Goal: Find specific page/section: Find specific page/section

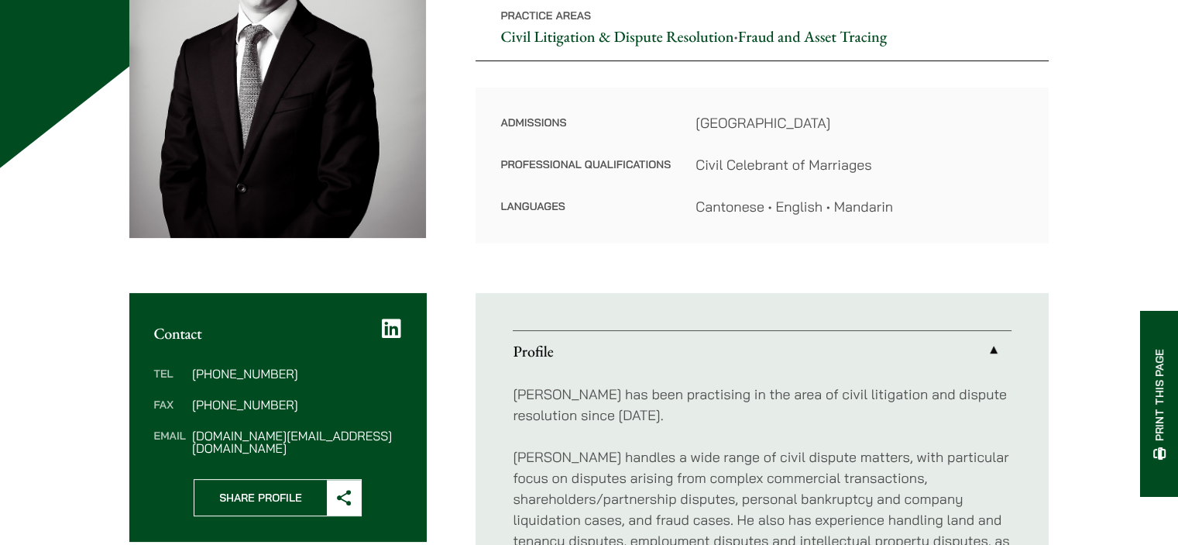
scroll to position [310, 0]
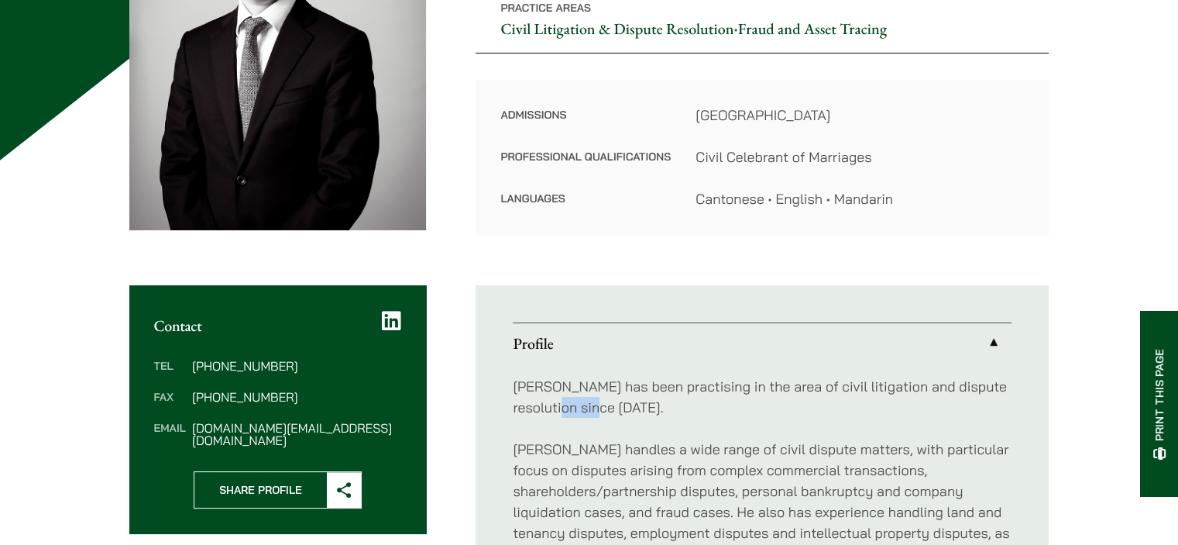
drag, startPoint x: 599, startPoint y: 415, endPoint x: 543, endPoint y: 399, distance: 57.9
click at [543, 399] on p "[PERSON_NAME] has been practising in the area of civil litigation and dispute r…" at bounding box center [762, 397] width 499 height 42
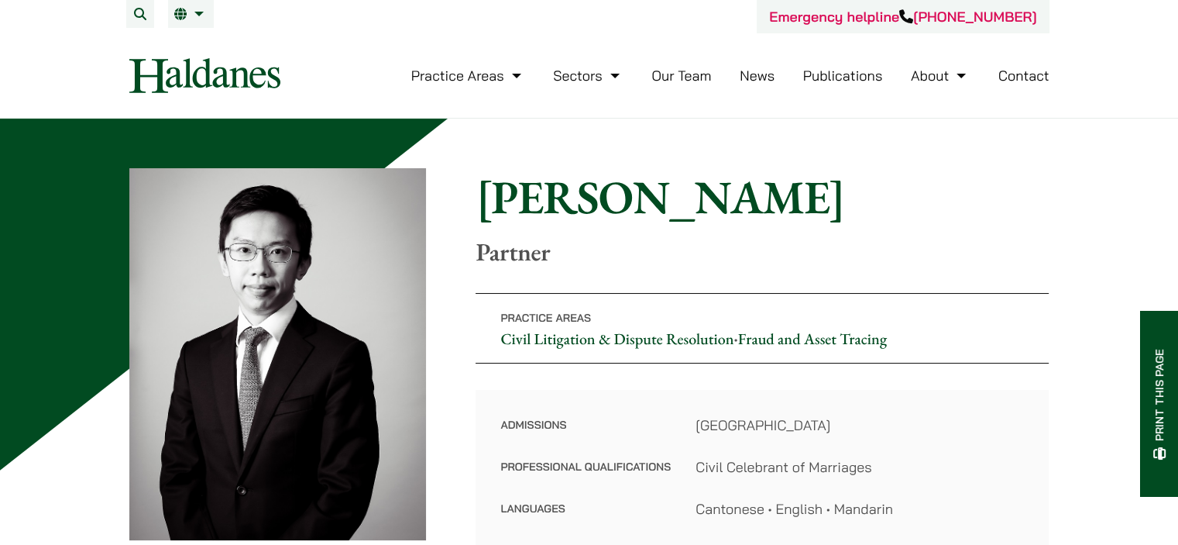
scroll to position [0, 0]
click at [763, 76] on link "News" at bounding box center [757, 76] width 35 height 18
click at [853, 207] on h1 "[PERSON_NAME]" at bounding box center [762, 197] width 573 height 56
click at [867, 219] on h1 "[PERSON_NAME]" at bounding box center [762, 197] width 573 height 56
